Goal: Check status: Check status

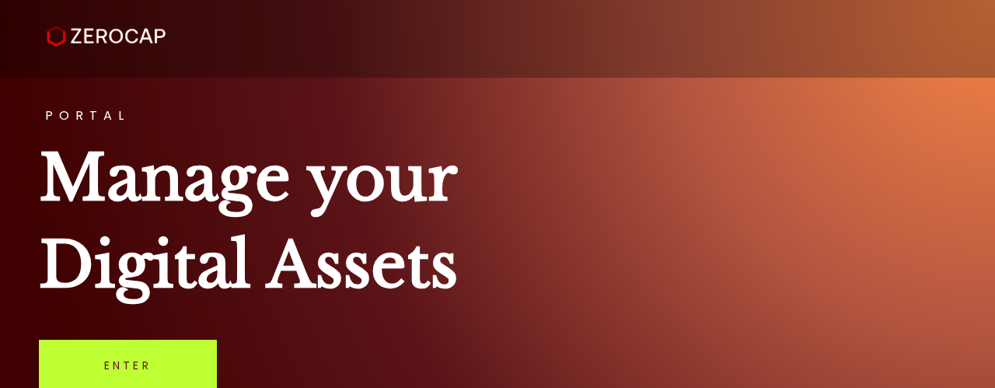
click at [124, 361] on link "Enter" at bounding box center [128, 365] width 178 height 51
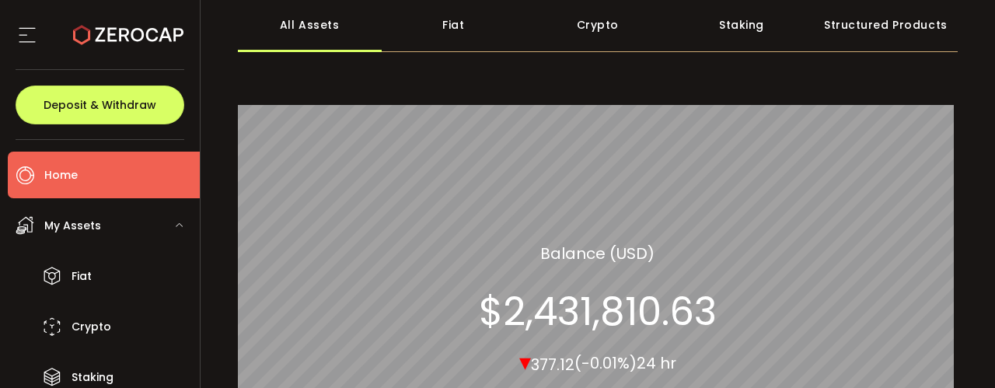
scroll to position [217, 0]
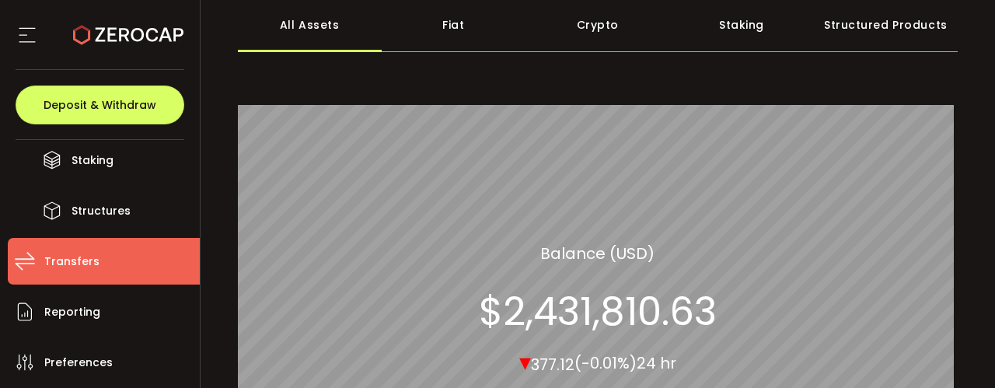
click at [76, 262] on span "Transfers" at bounding box center [71, 261] width 55 height 23
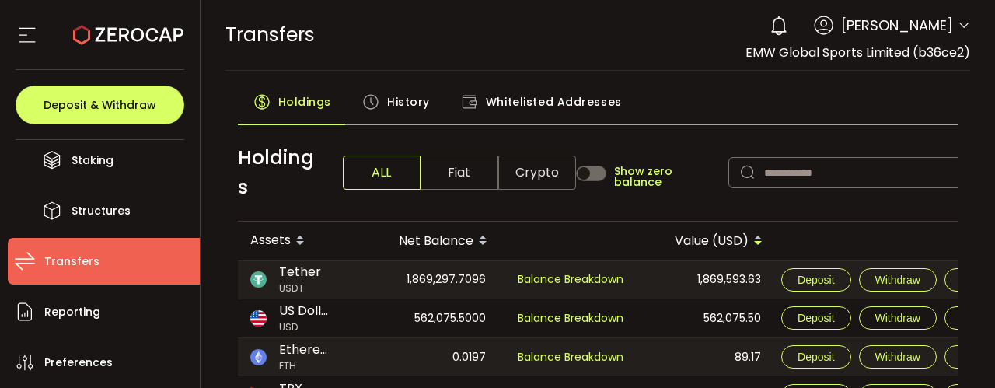
click at [398, 99] on span "History" at bounding box center [408, 101] width 43 height 31
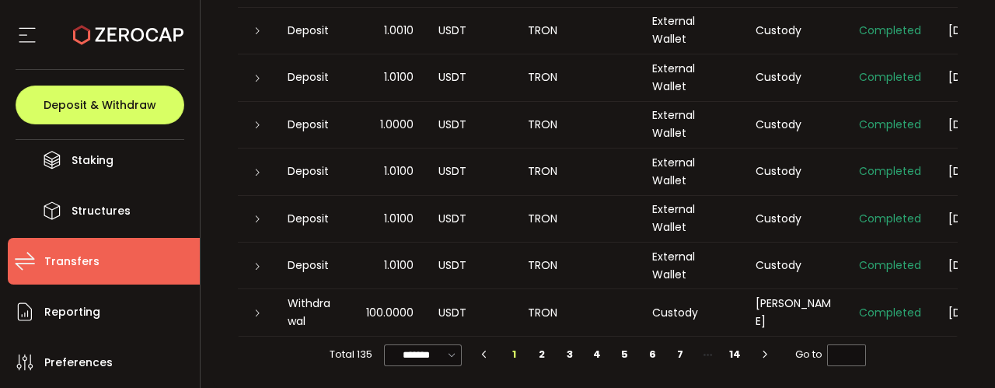
scroll to position [65, 0]
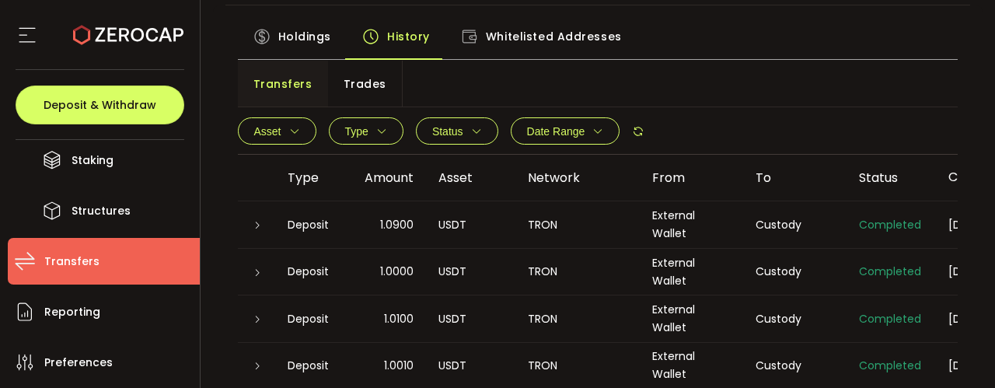
click at [577, 127] on span "Date Range" at bounding box center [556, 131] width 58 height 12
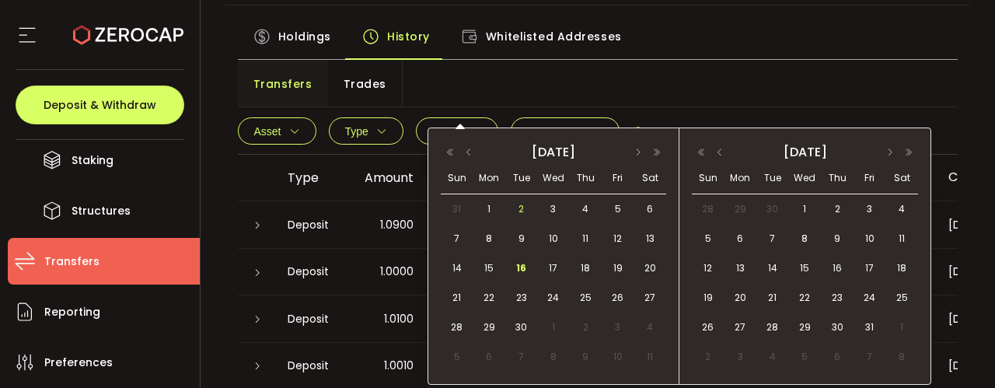
click at [506, 170] on body "#icon-aud_portfolio .cls-1 { font-size: 12px; fill: #fdfbfb; font-family: "Adob…" at bounding box center [497, 194] width 995 height 388
click at [486, 270] on span "15" at bounding box center [489, 268] width 19 height 19
click at [519, 272] on span "16" at bounding box center [521, 268] width 19 height 19
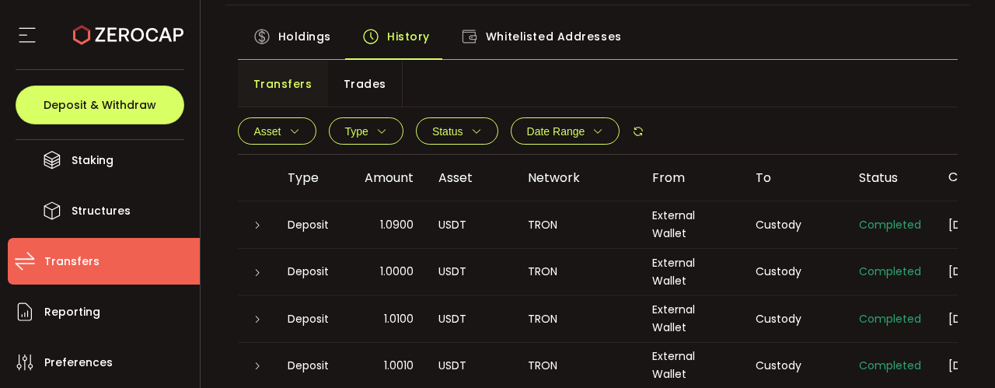
click at [953, 225] on main "Holdings History Whitelisted Addresses Transfers Trades Asset BTC ETH USDT-ERC2…" at bounding box center [598, 363] width 770 height 717
drag, startPoint x: 942, startPoint y: 176, endPoint x: 810, endPoint y: 173, distance: 132.2
click at [817, 175] on tr "Type Amount Asset Network From To Status Created at" at bounding box center [664, 178] width 853 height 47
click at [482, 56] on div "Whitelisted Addresses" at bounding box center [541, 40] width 192 height 39
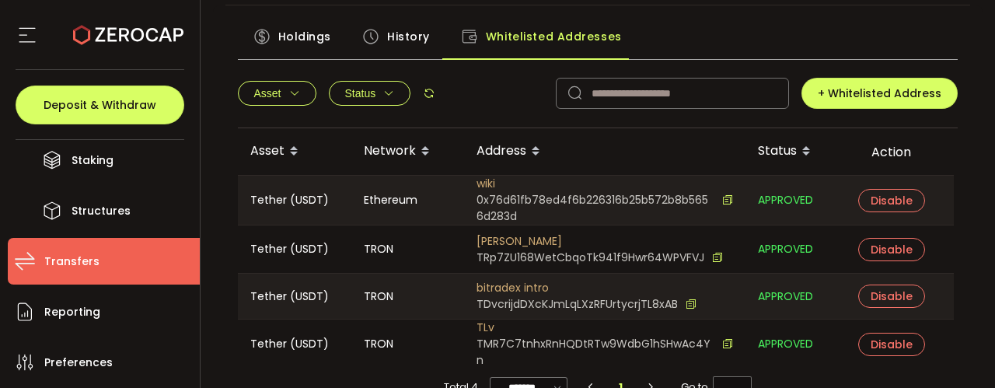
click at [383, 97] on icon "button" at bounding box center [388, 93] width 11 height 11
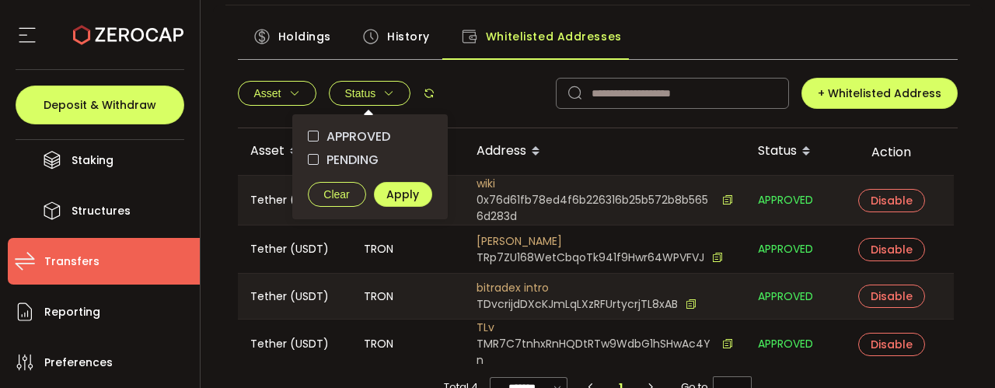
click at [412, 40] on span "History" at bounding box center [408, 36] width 43 height 31
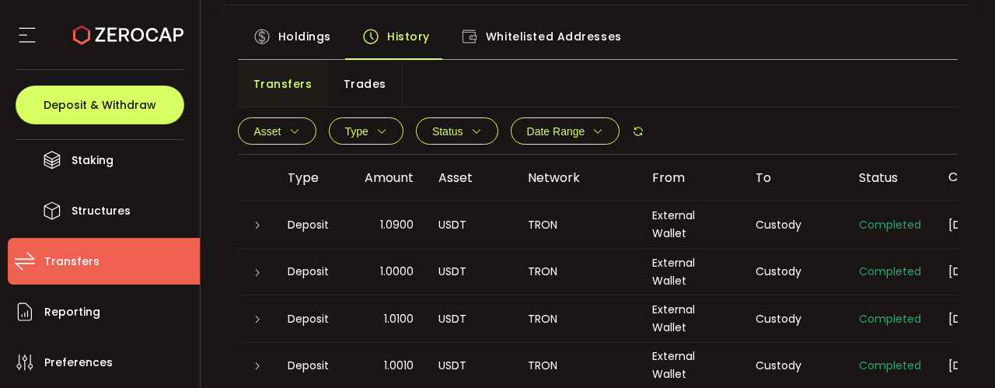
click at [519, 61] on div "Transfers Trades" at bounding box center [598, 84] width 721 height 47
click at [522, 57] on div "Whitelisted Addresses" at bounding box center [541, 40] width 192 height 39
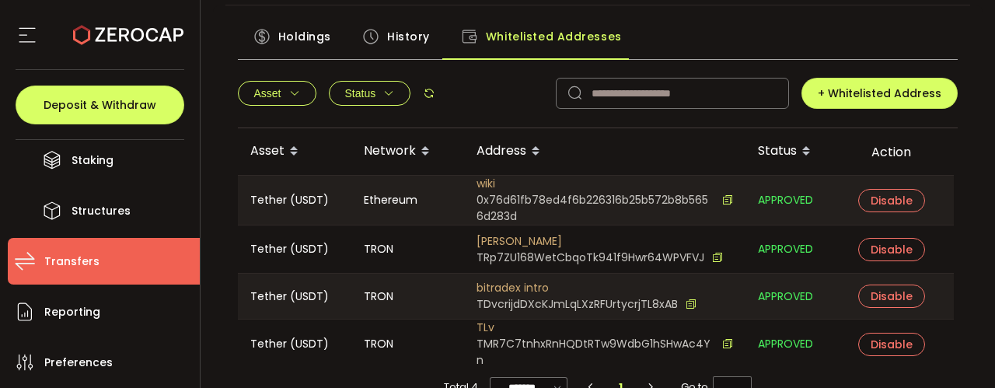
click at [393, 39] on span "History" at bounding box center [408, 36] width 43 height 31
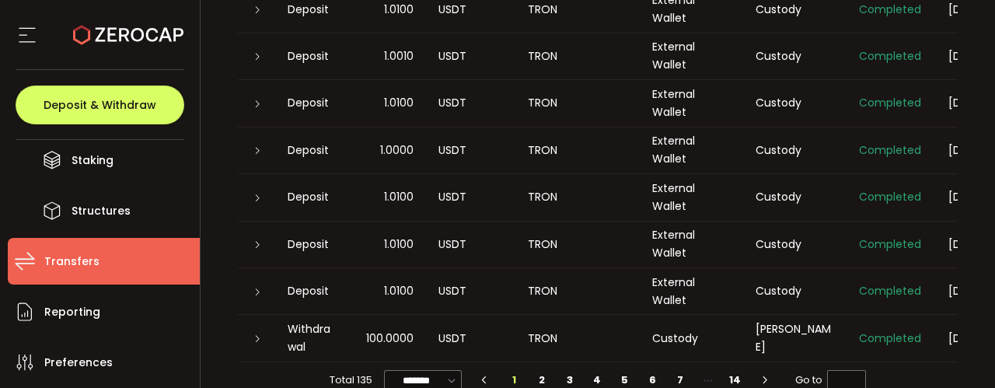
scroll to position [380, 0]
